Goal: Navigation & Orientation: Find specific page/section

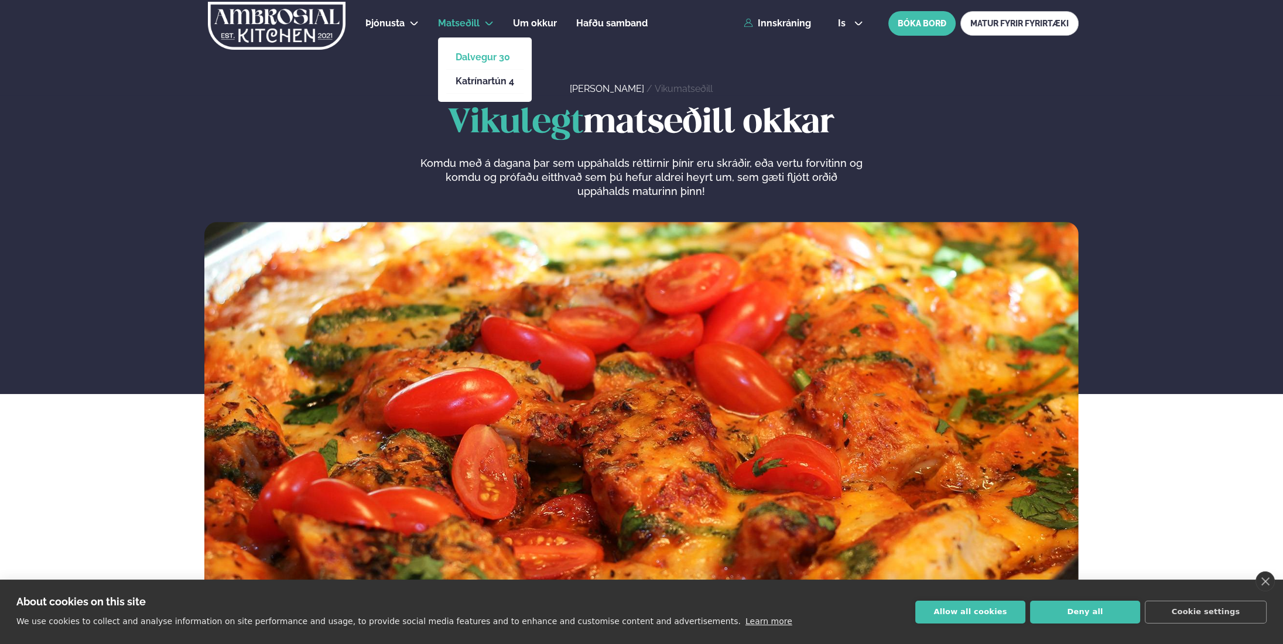
click at [494, 54] on link "Dalvegur 30" at bounding box center [485, 57] width 59 height 9
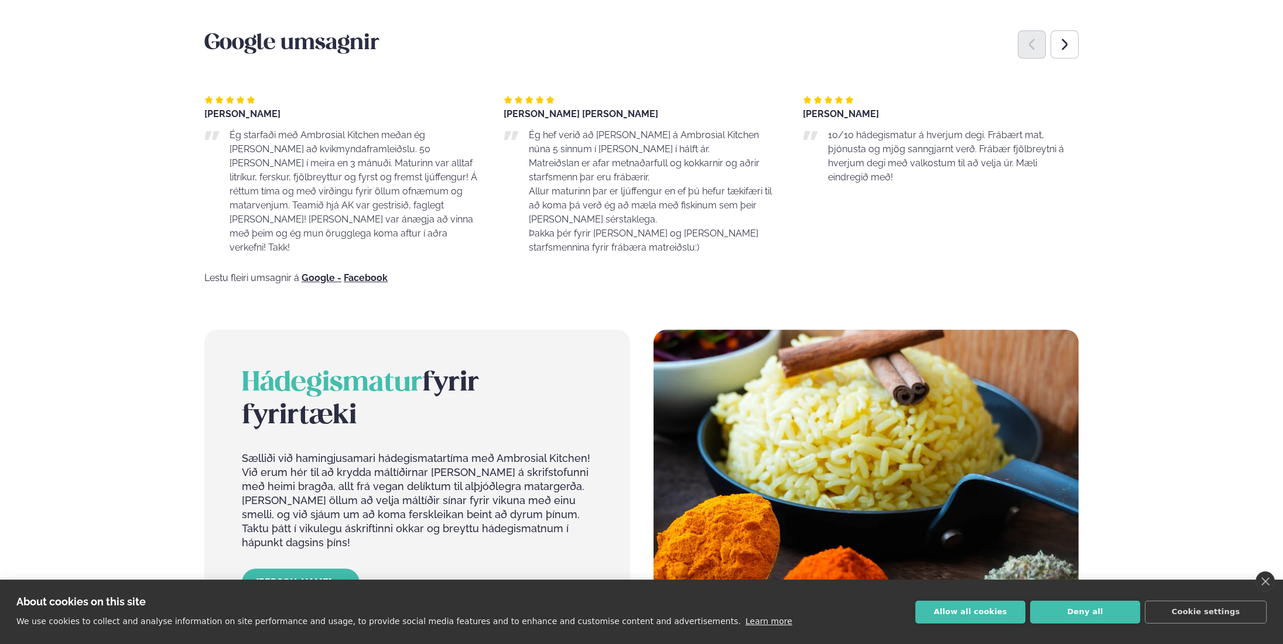
scroll to position [995, 0]
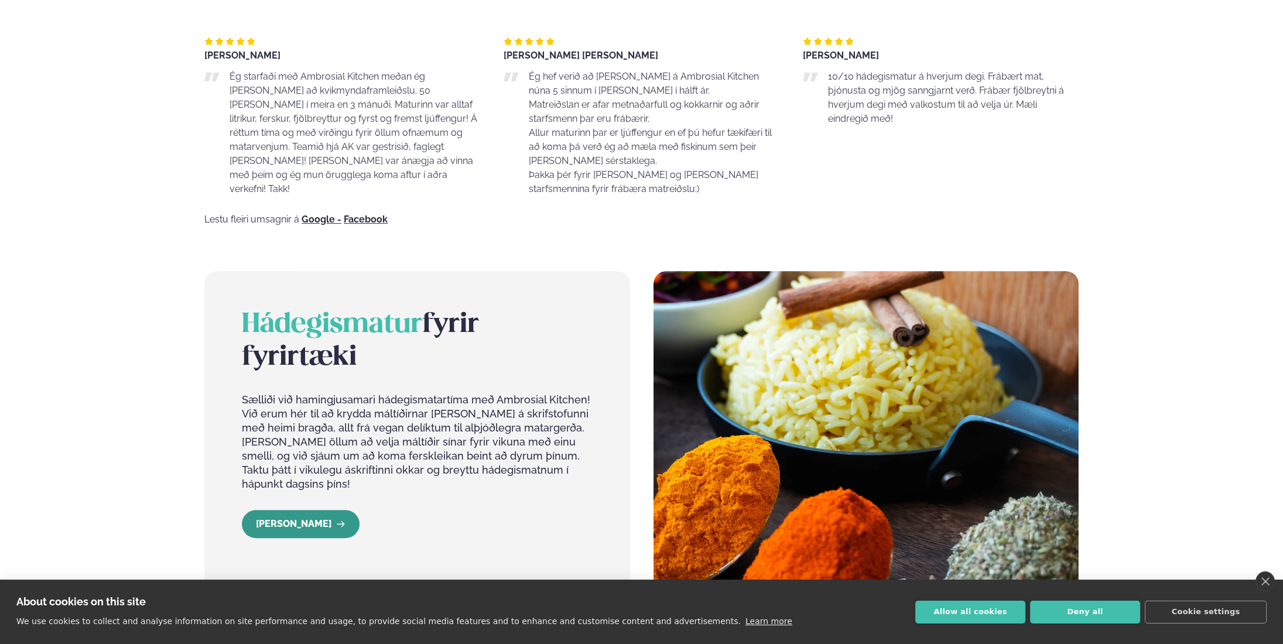
click at [313, 510] on link "[PERSON_NAME]" at bounding box center [301, 524] width 118 height 28
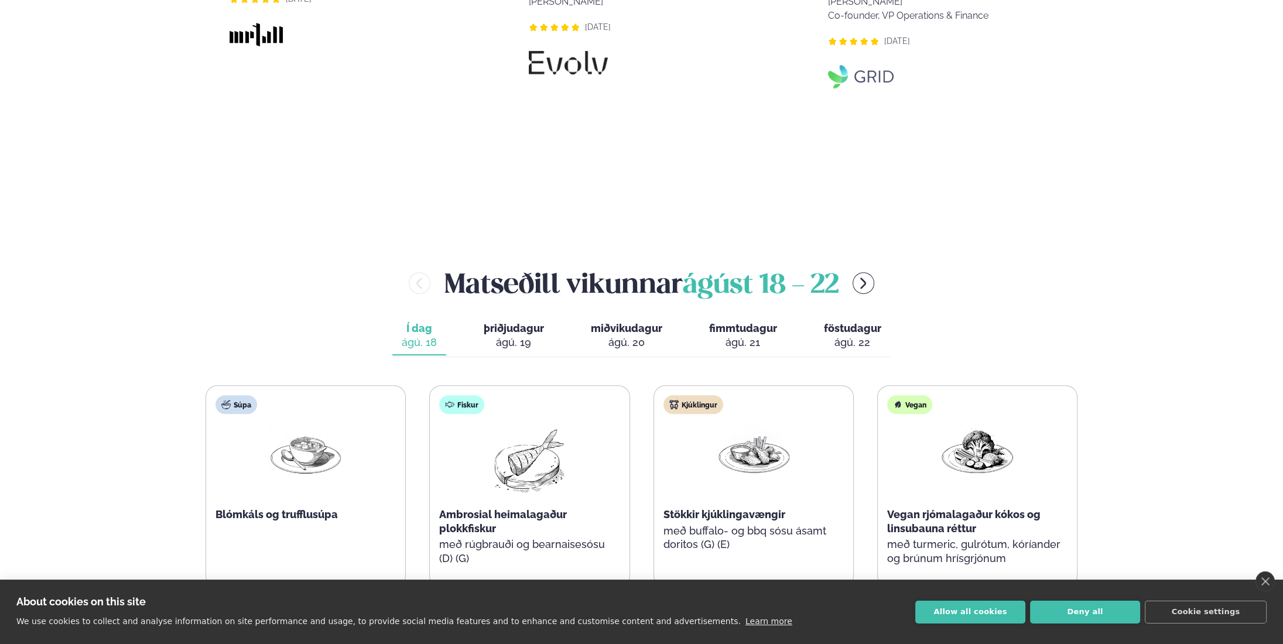
scroll to position [1288, 0]
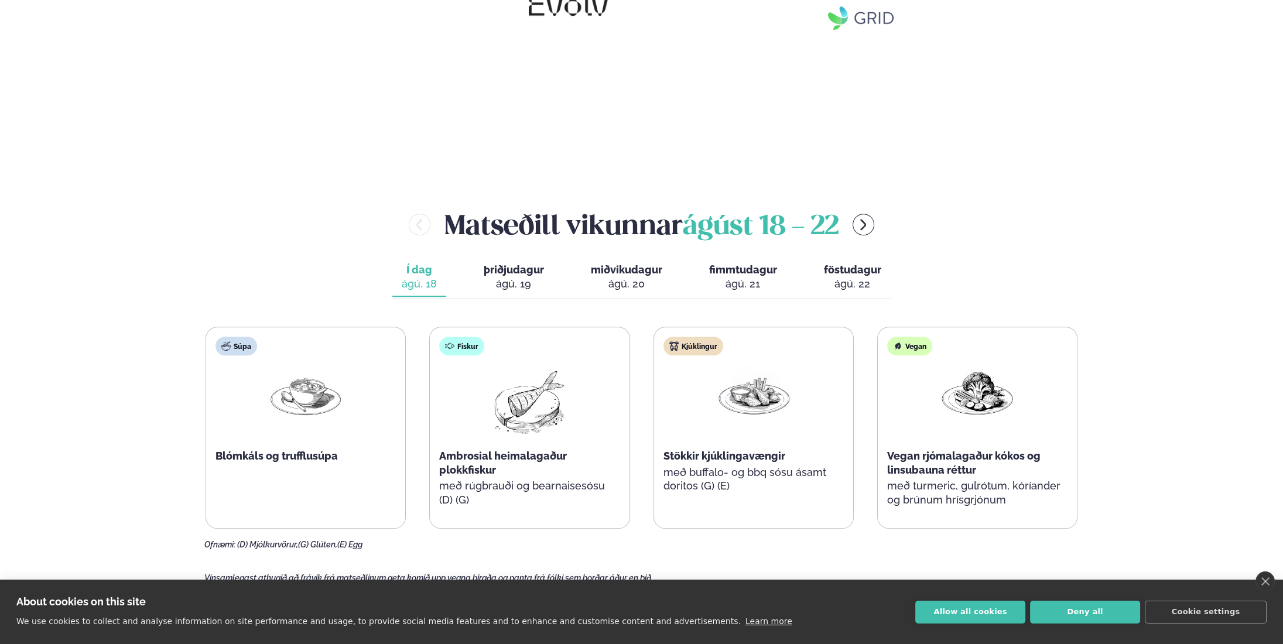
click at [511, 263] on span "þriðjudagur" at bounding box center [514, 269] width 60 height 12
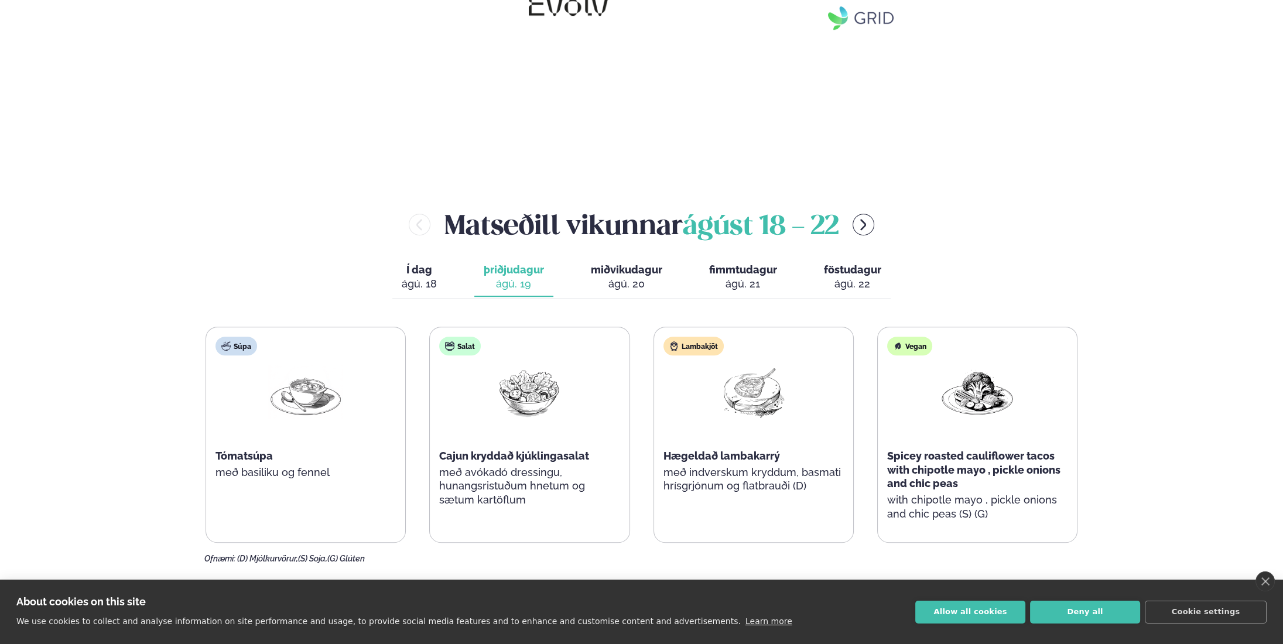
click at [727, 277] on div "ágú. 21" at bounding box center [743, 284] width 68 height 14
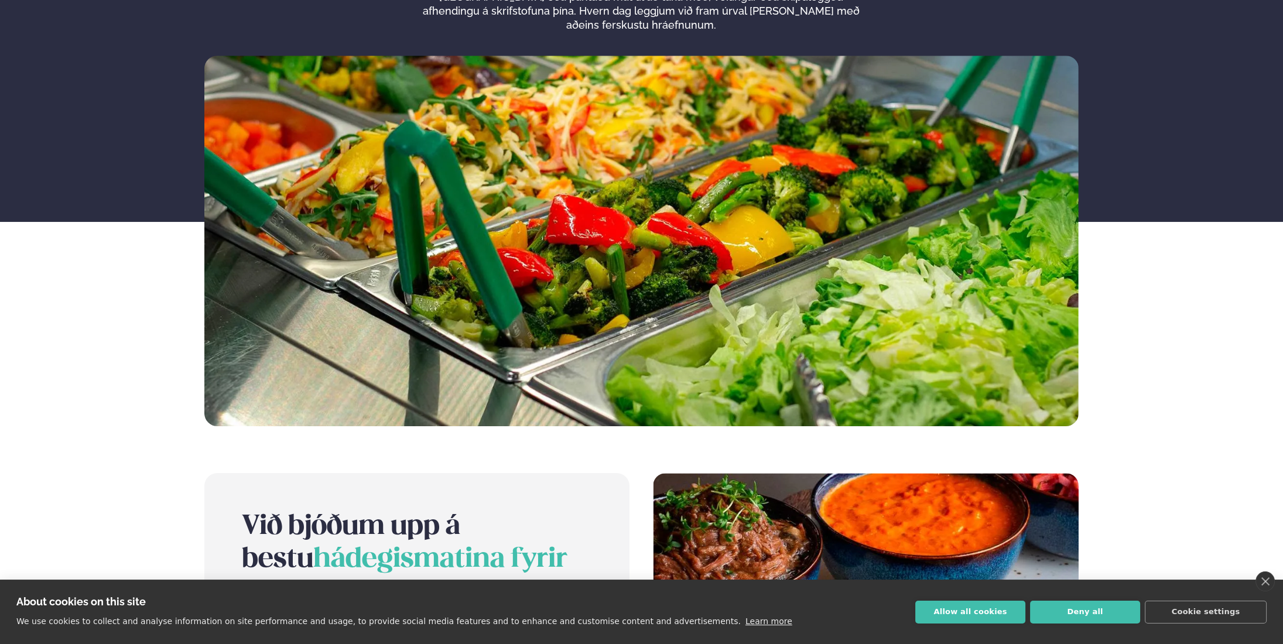
scroll to position [0, 0]
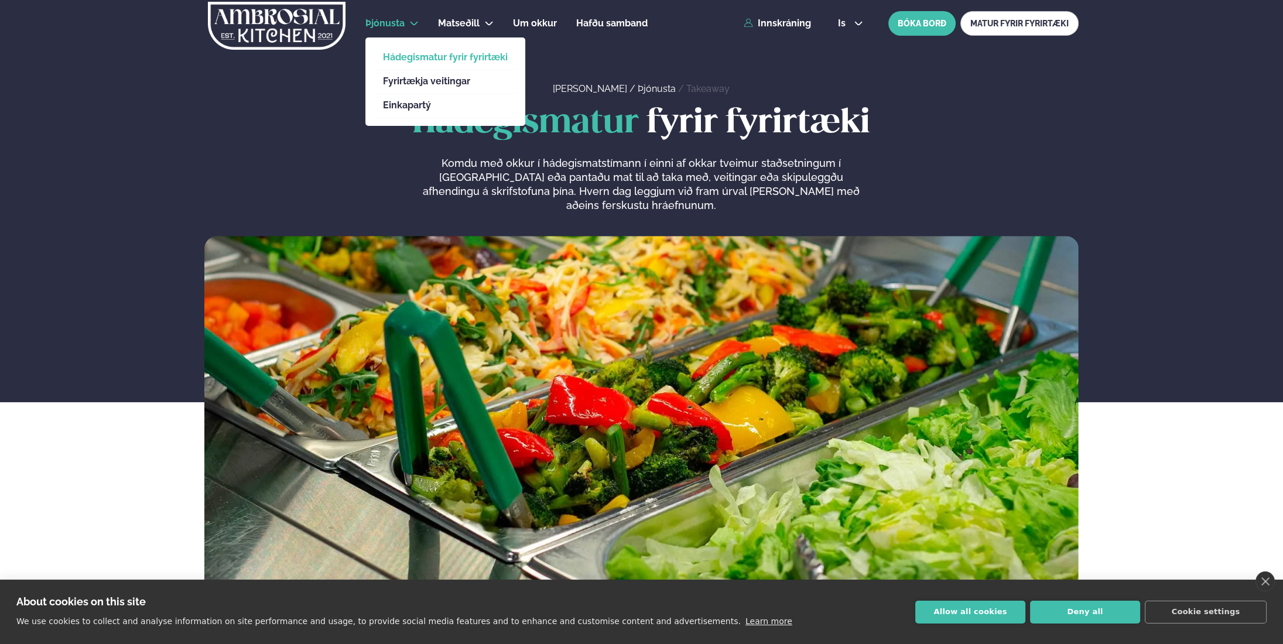
click at [390, 24] on span "Þjónusta" at bounding box center [384, 23] width 39 height 11
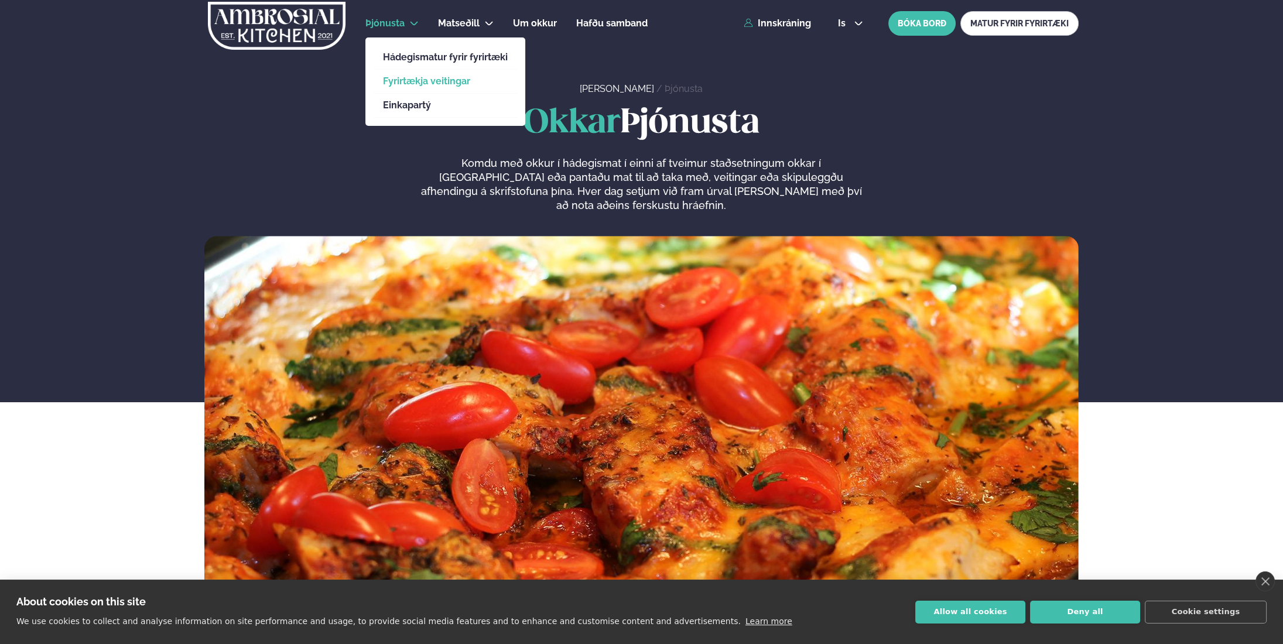
click at [406, 81] on link "Fyrirtækja veitingar" at bounding box center [445, 81] width 125 height 9
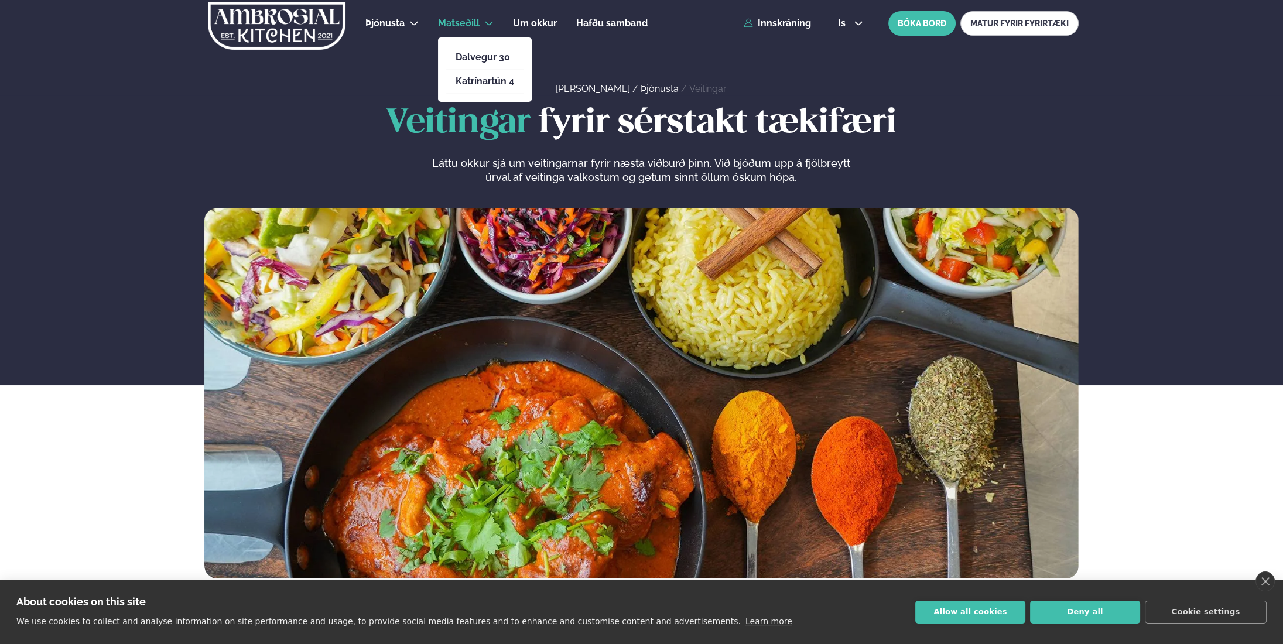
click at [475, 20] on span "Matseðill" at bounding box center [459, 23] width 42 height 11
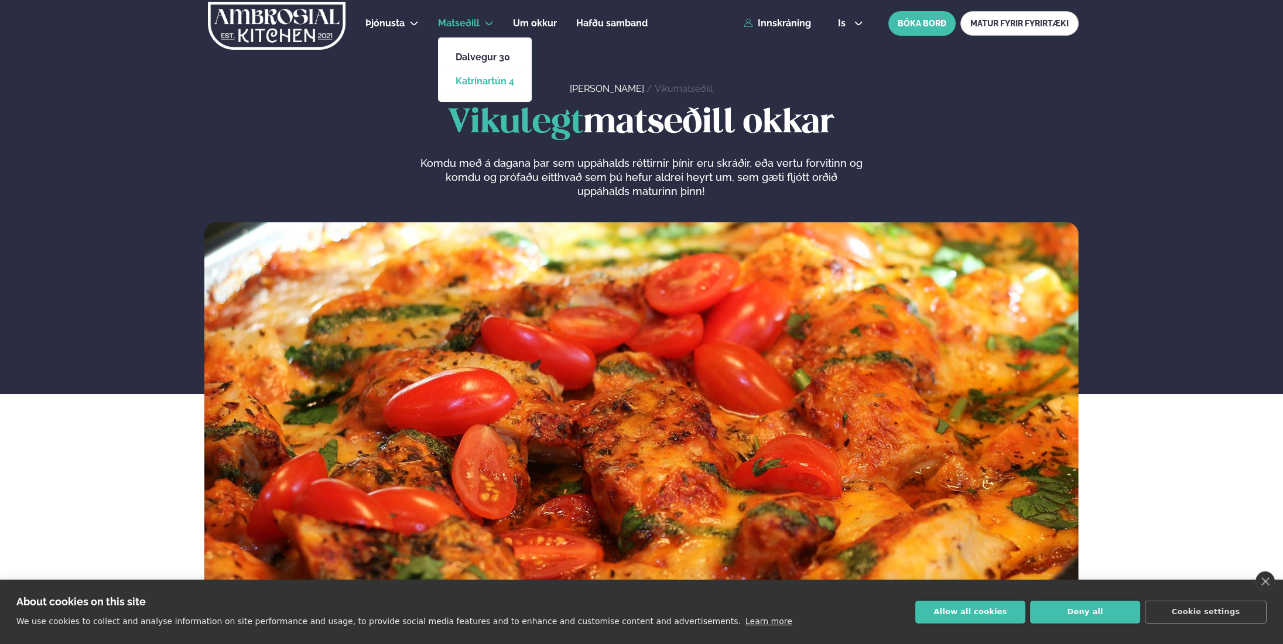
click at [460, 80] on link "Katrínartún 4" at bounding box center [485, 81] width 59 height 9
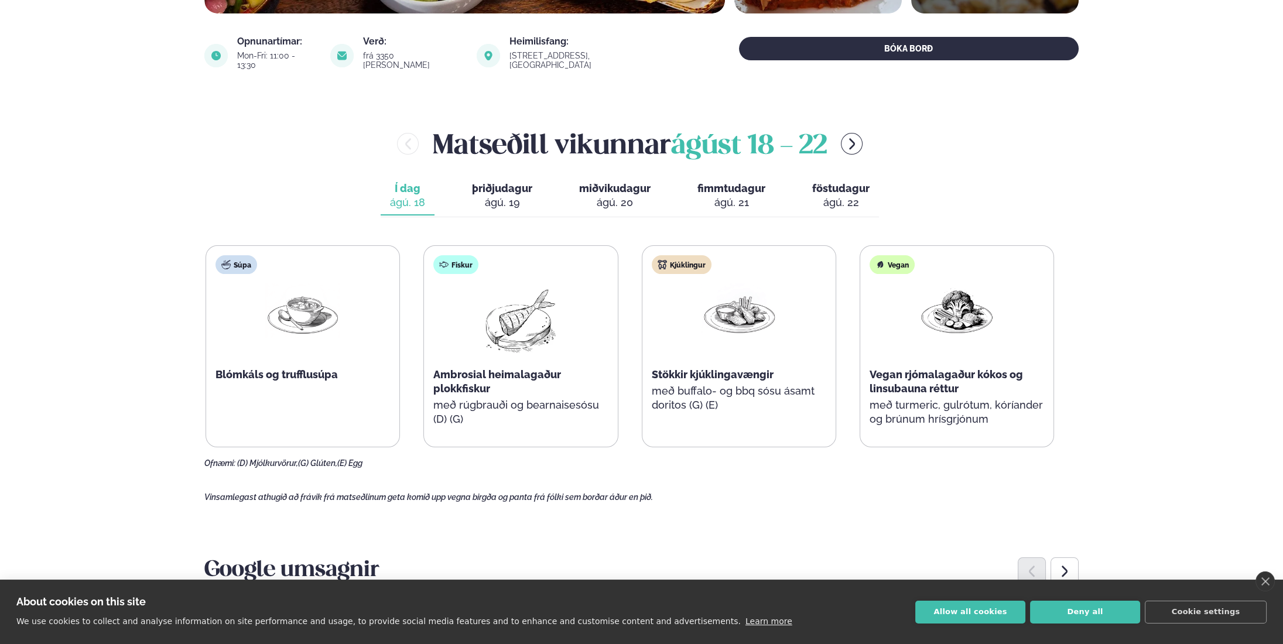
scroll to position [59, 0]
